Goal: Use online tool/utility: Utilize a website feature to perform a specific function

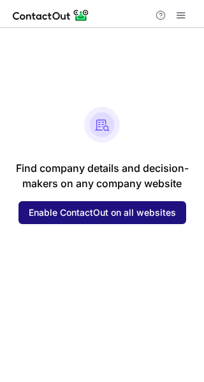
click at [119, 211] on span "Enable ContactOut on all websites" at bounding box center [102, 213] width 147 height 10
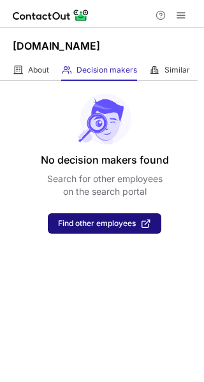
click at [93, 225] on span "Find other employees" at bounding box center [97, 223] width 78 height 9
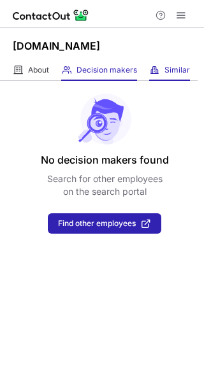
click at [164, 68] on div "Similar Similar Companies" at bounding box center [169, 70] width 41 height 21
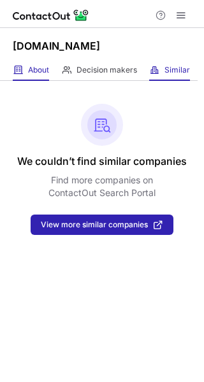
click at [36, 62] on div "About About Company" at bounding box center [31, 70] width 36 height 21
